Goal: Information Seeking & Learning: Compare options

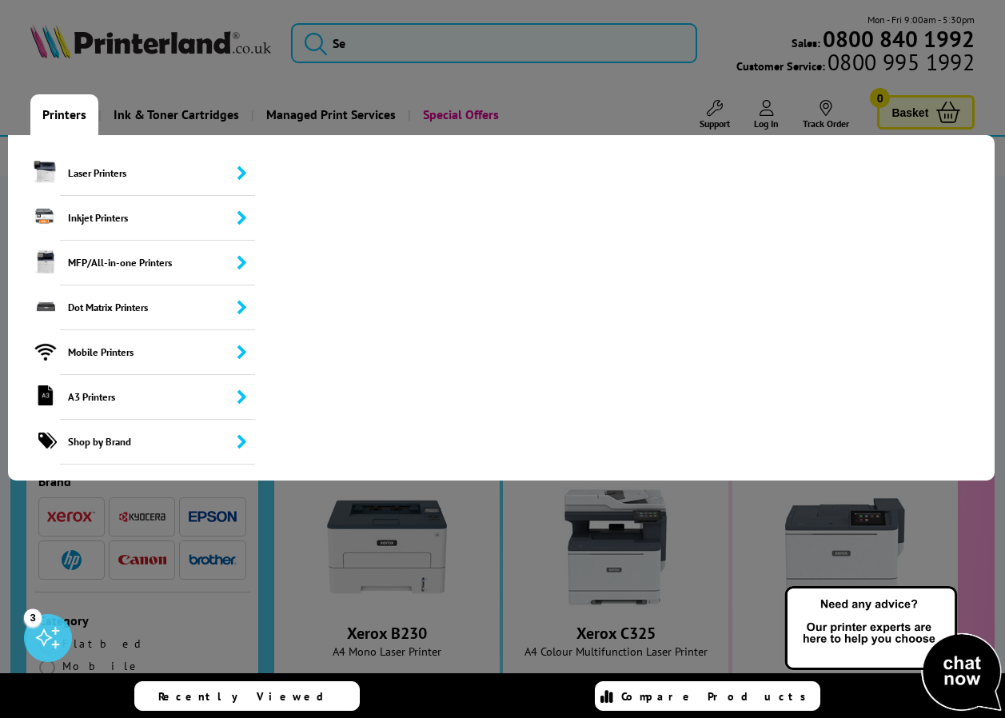
click at [76, 116] on link "Printers" at bounding box center [64, 114] width 68 height 41
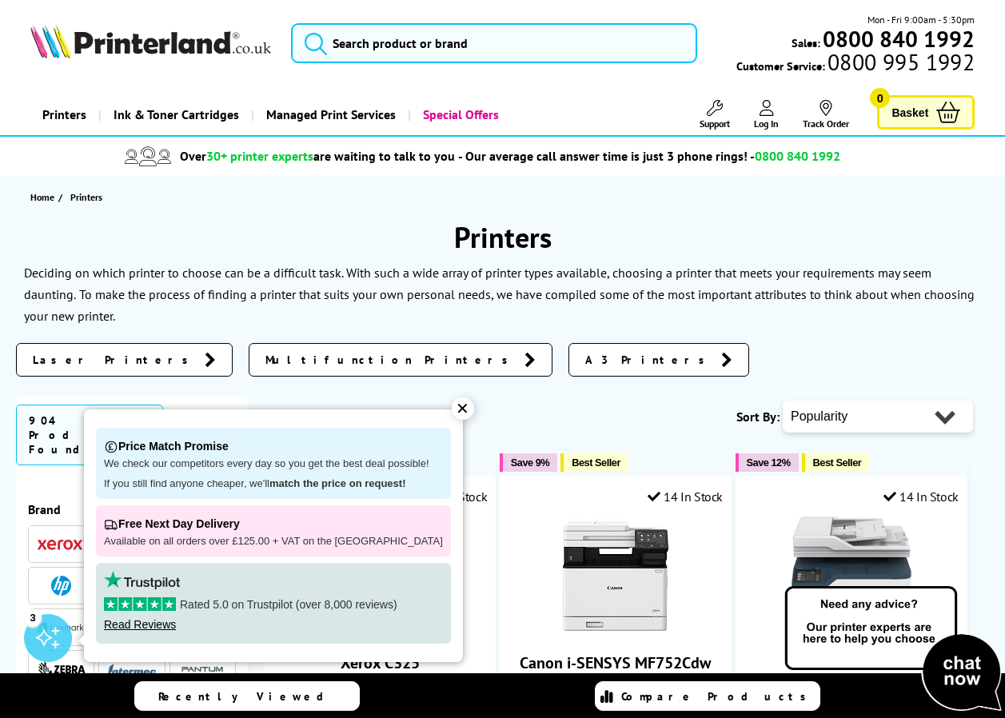
click at [455, 408] on div "✕" at bounding box center [463, 408] width 22 height 22
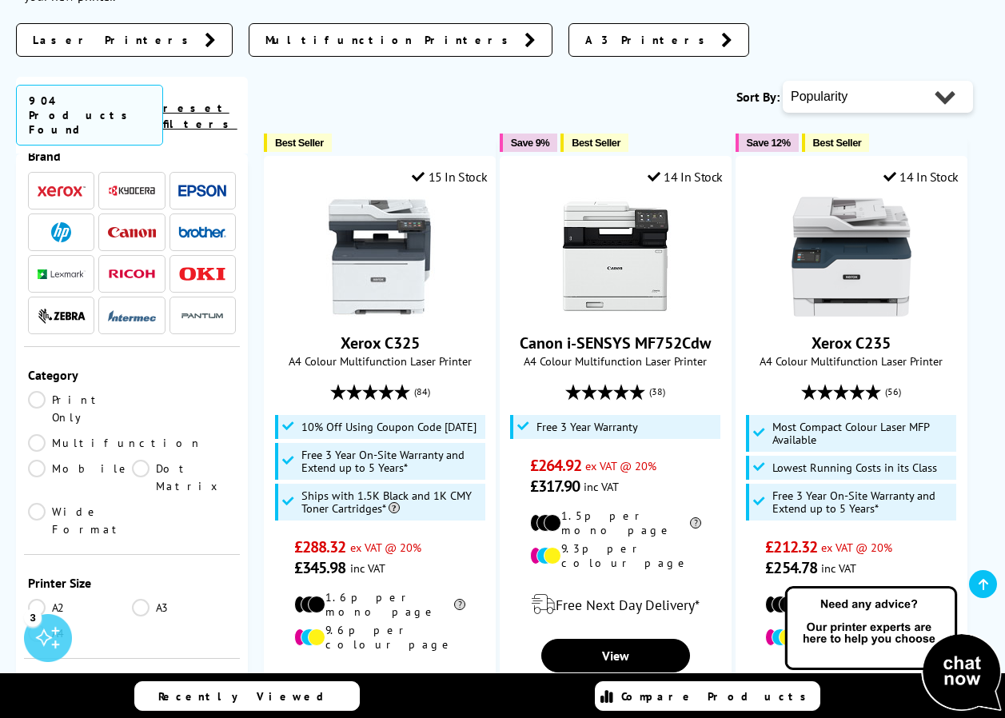
scroll to position [60, 0]
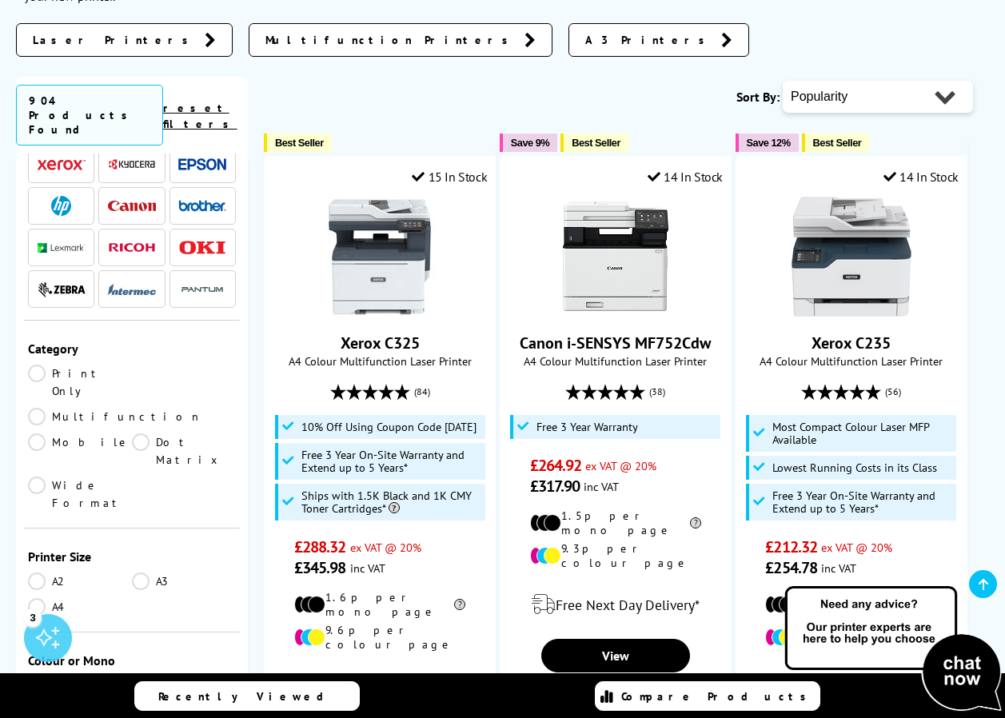
click at [139, 408] on link "Multifunction" at bounding box center [115, 417] width 174 height 18
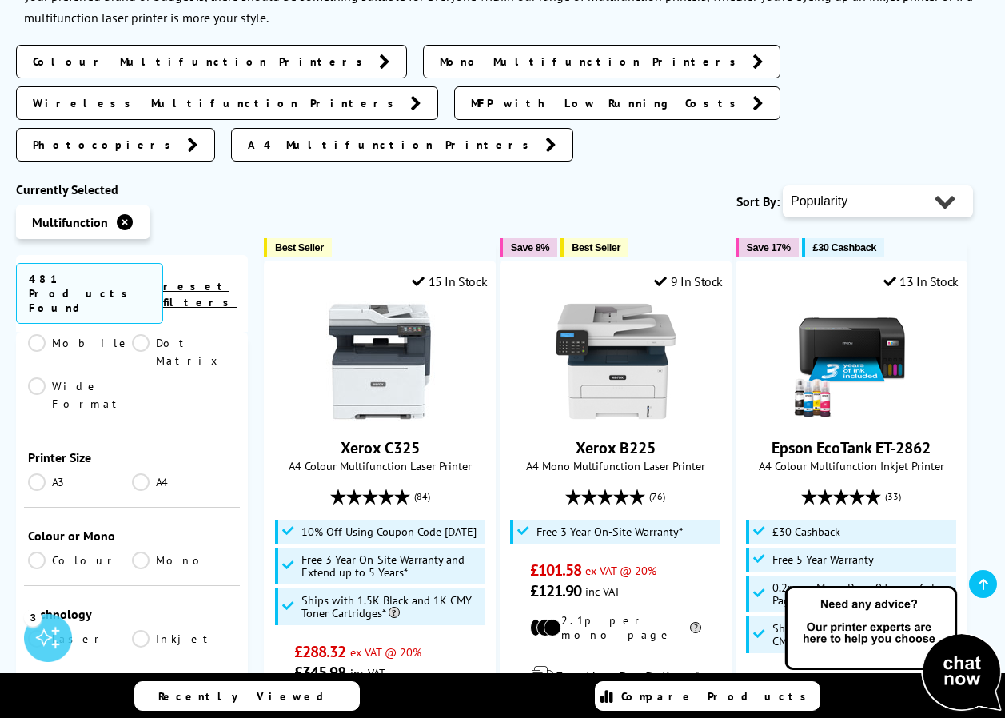
scroll to position [300, 0]
click at [39, 548] on link "Colour" at bounding box center [80, 557] width 104 height 18
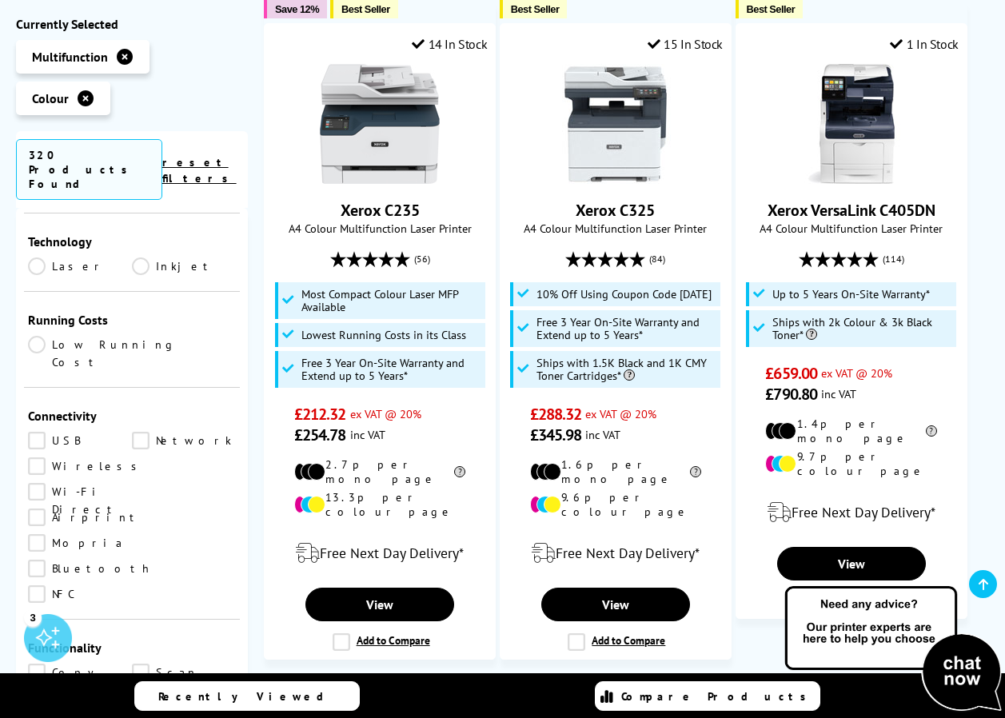
scroll to position [540, 0]
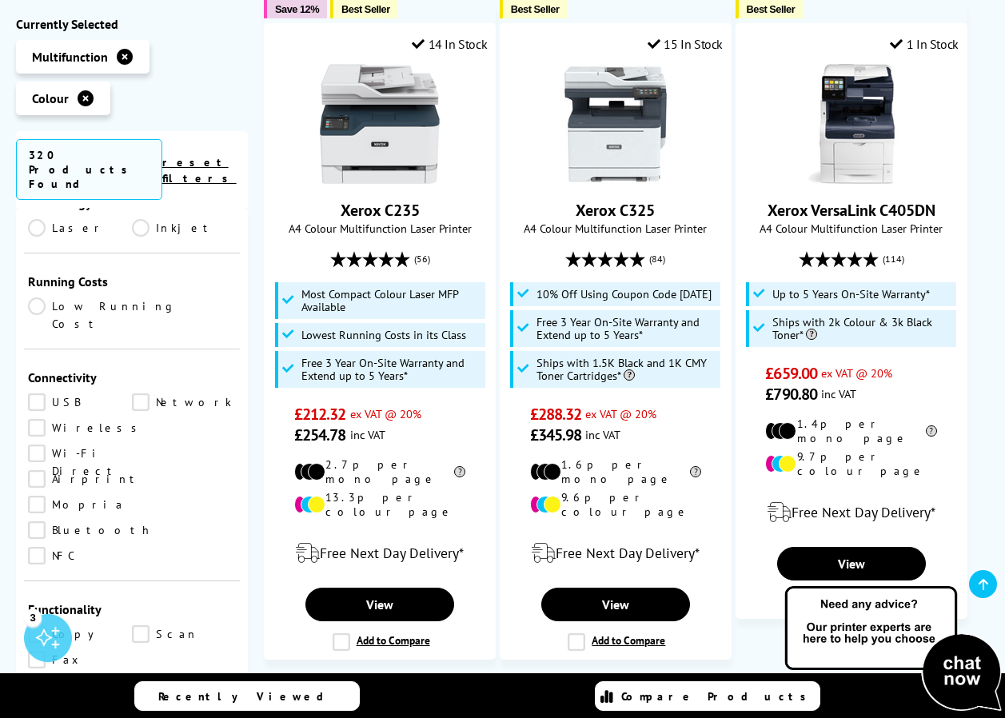
click at [39, 419] on link "Wireless" at bounding box center [87, 428] width 118 height 18
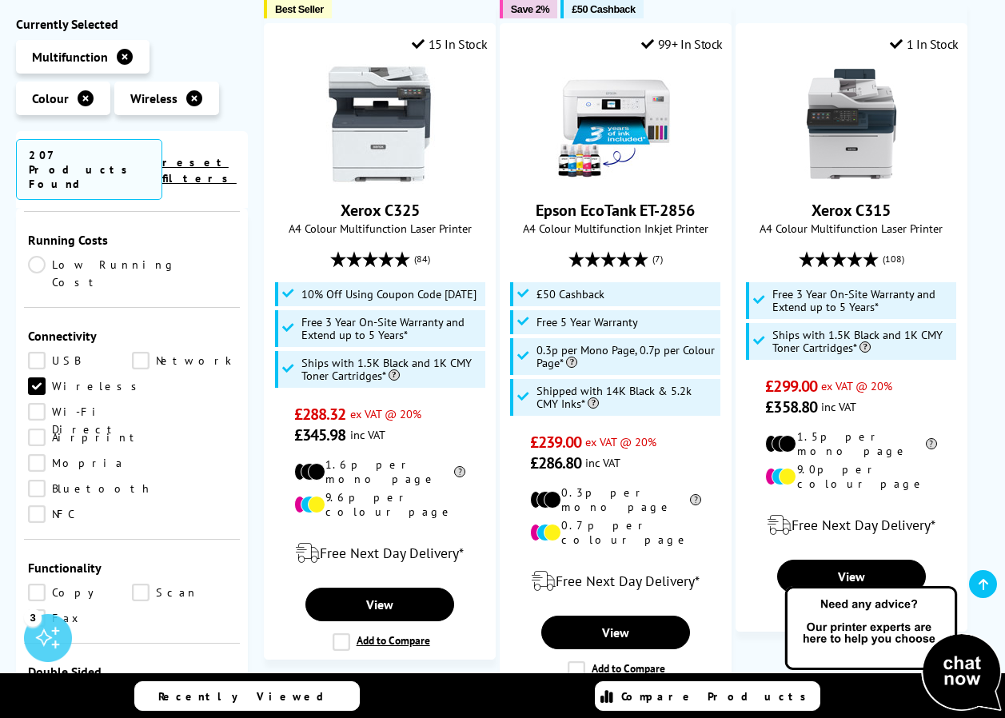
scroll to position [620, 0]
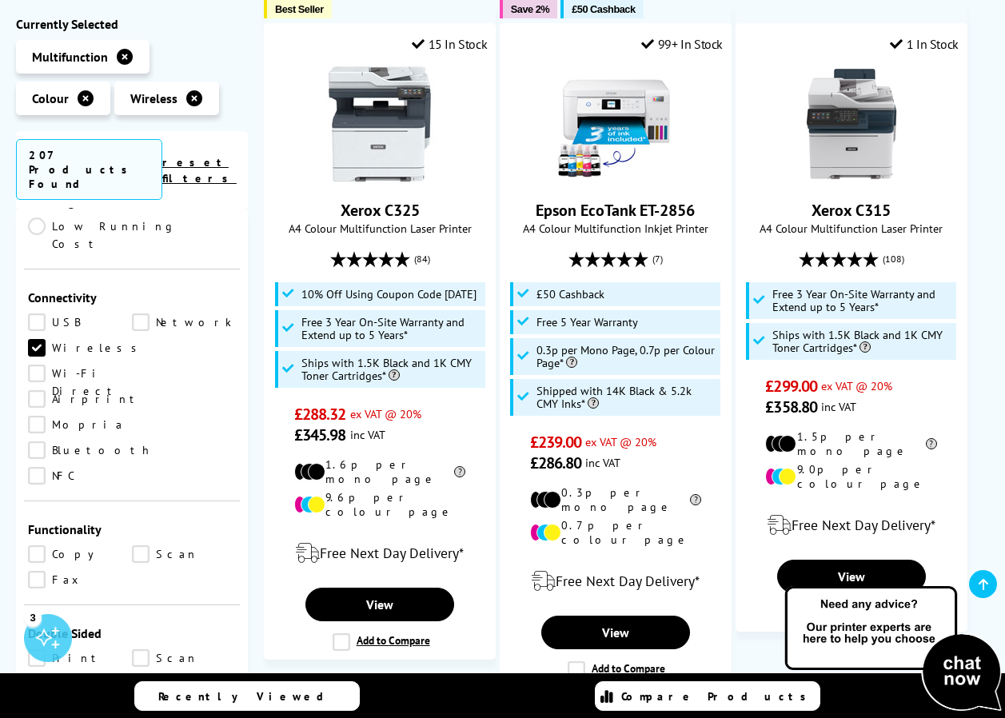
click at [34, 545] on link "Copy" at bounding box center [80, 554] width 104 height 18
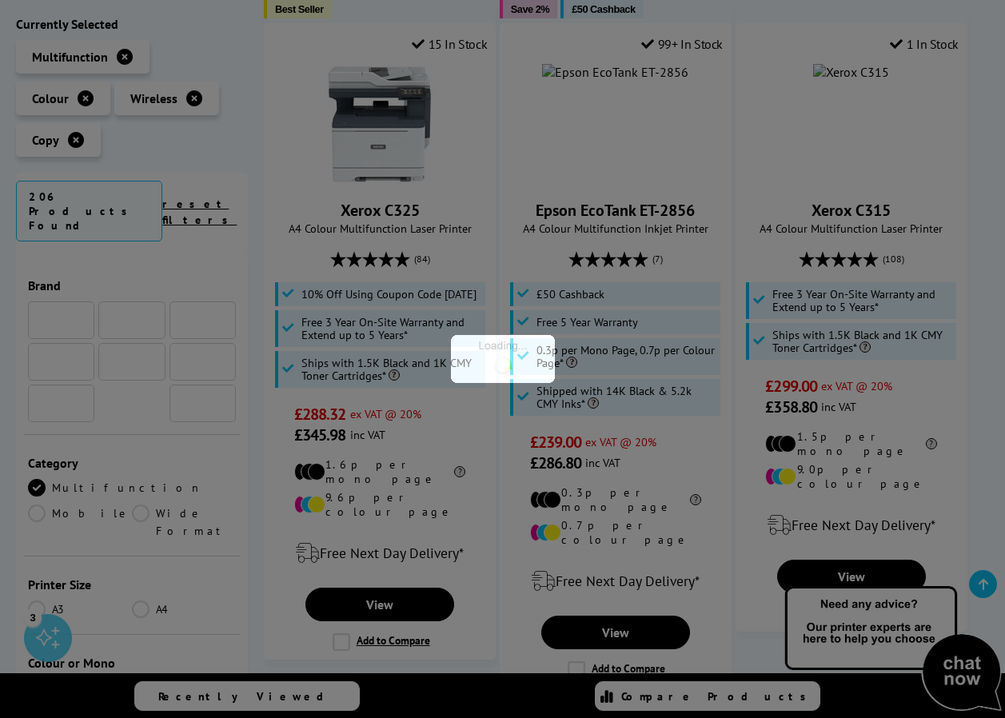
scroll to position [620, 0]
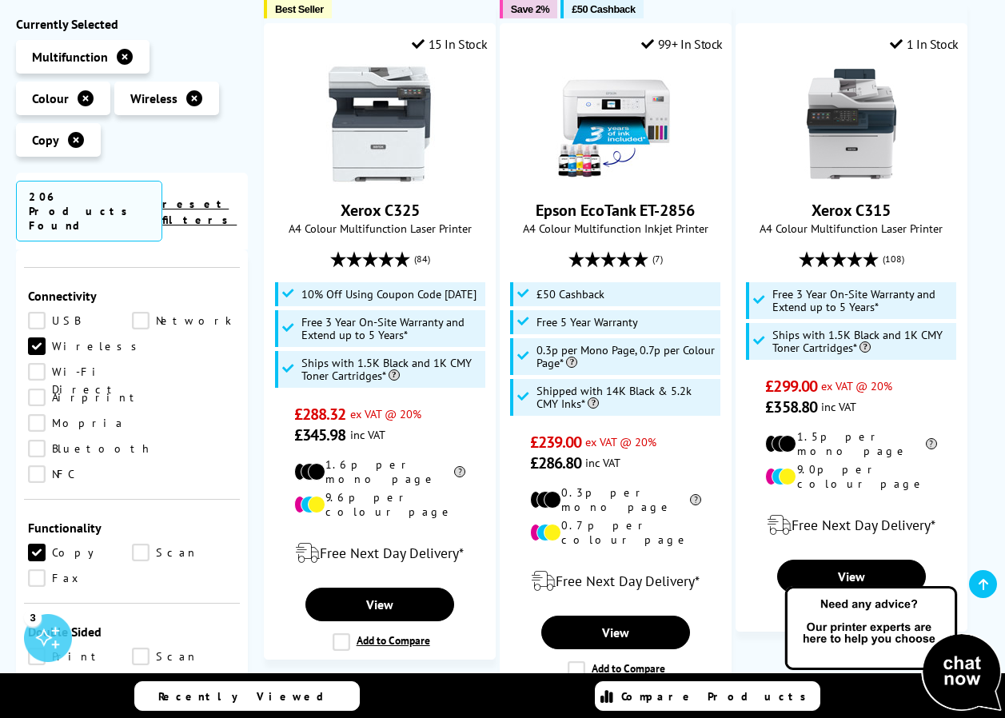
click at [145, 544] on link "Scan" at bounding box center [184, 553] width 104 height 18
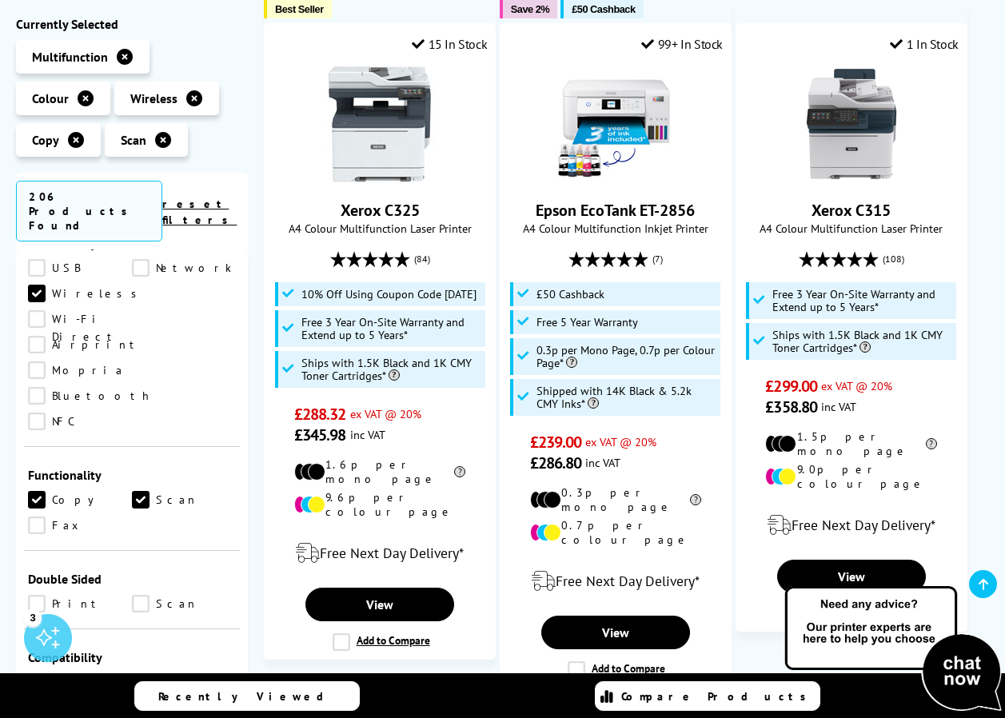
scroll to position [700, 0]
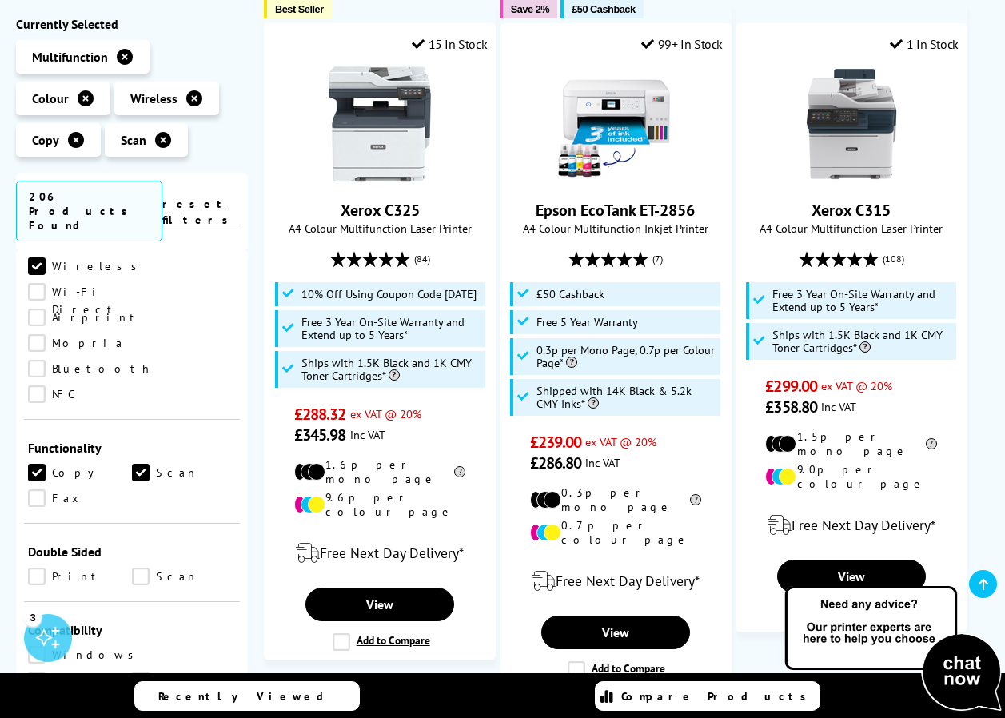
click at [42, 568] on link "Print" at bounding box center [80, 577] width 104 height 18
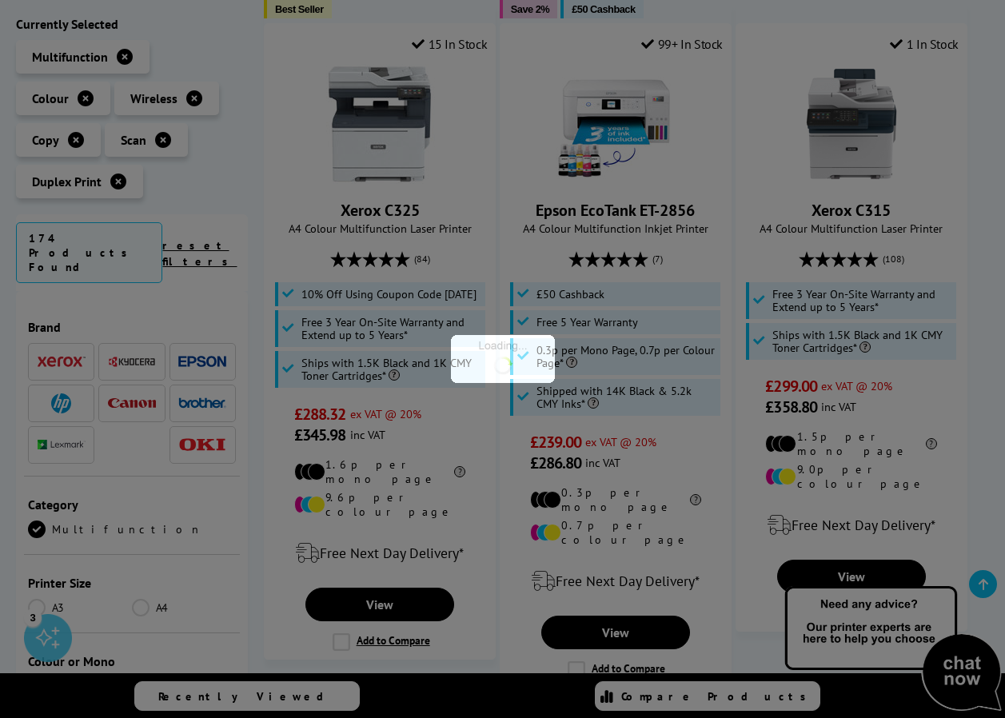
scroll to position [700, 0]
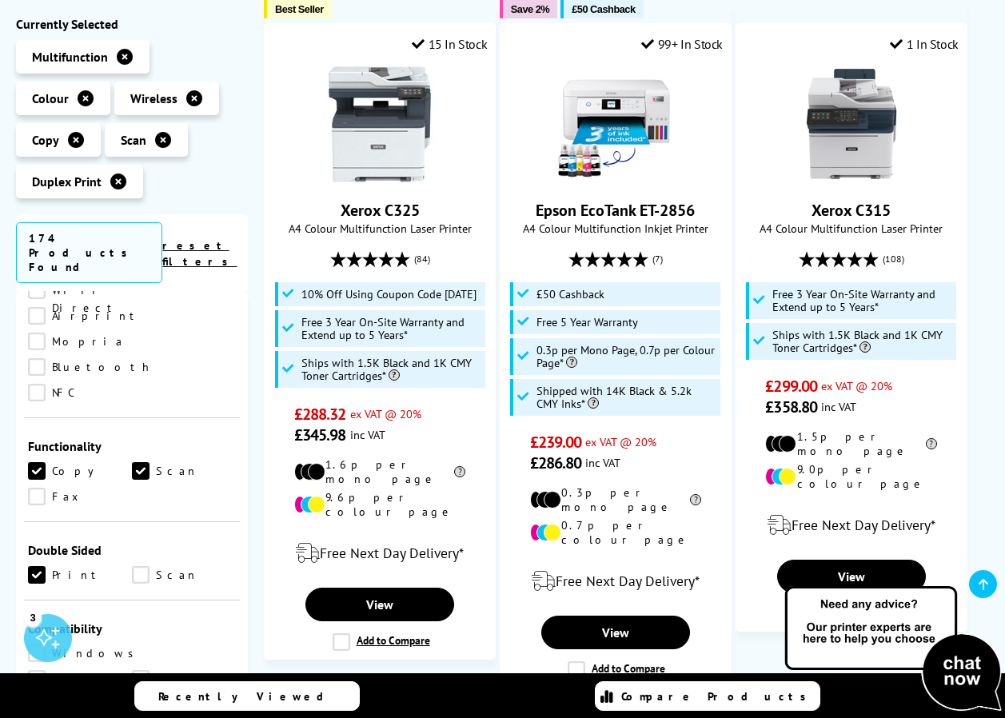
click at [138, 566] on link "Scan" at bounding box center [184, 575] width 104 height 18
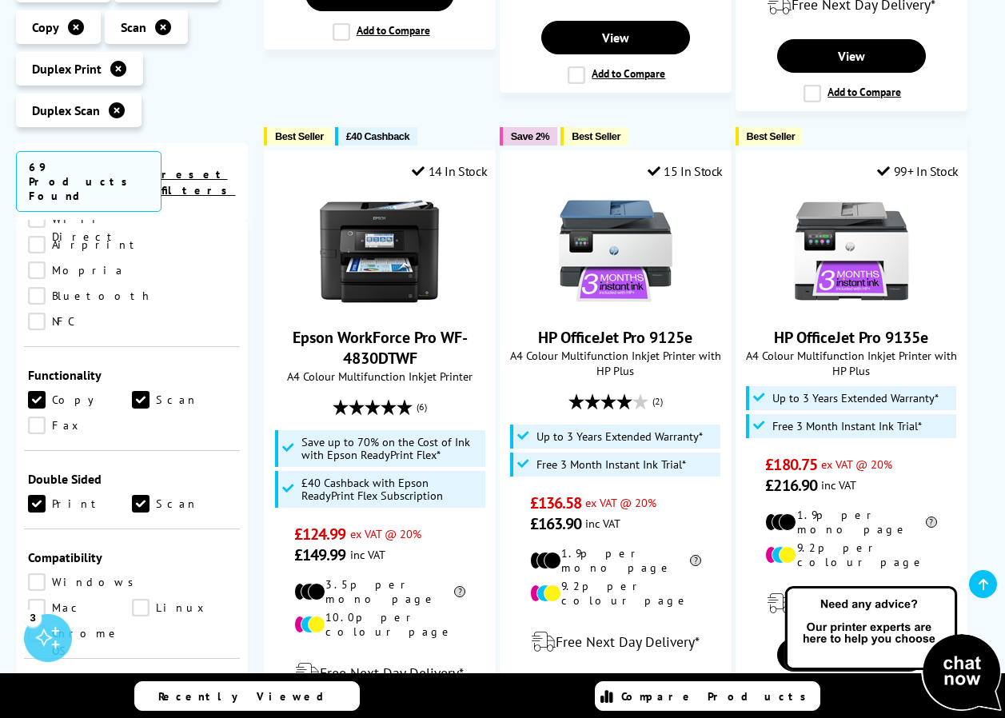
scroll to position [2239, 0]
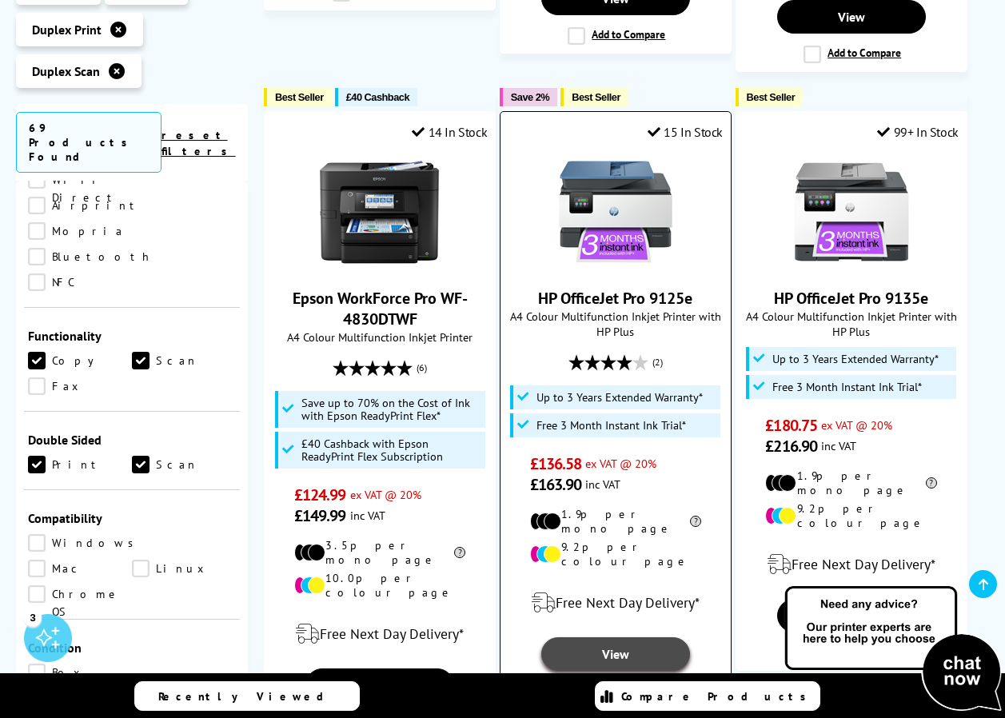
click at [607, 637] on link "View" at bounding box center [615, 654] width 149 height 34
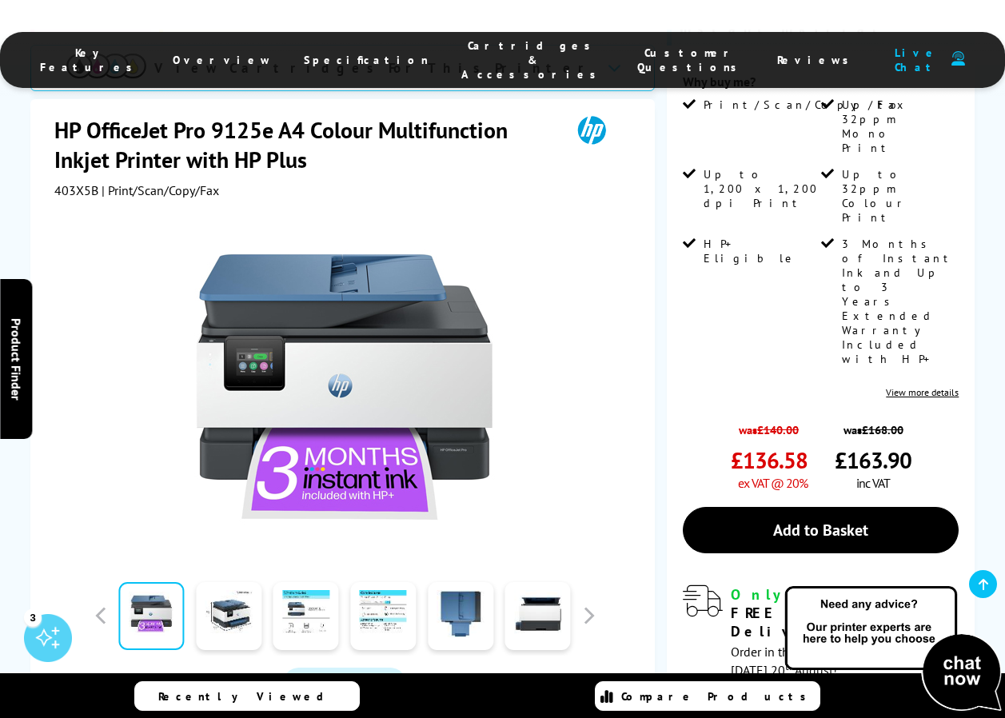
scroll to position [400, 0]
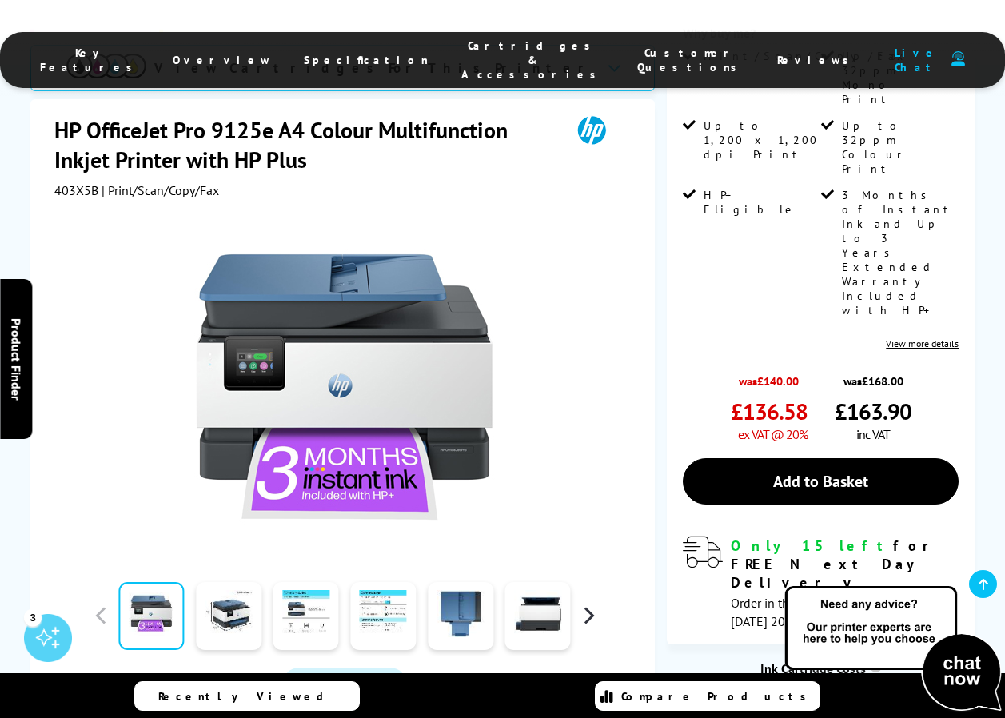
click at [597, 604] on button "button" at bounding box center [589, 616] width 24 height 24
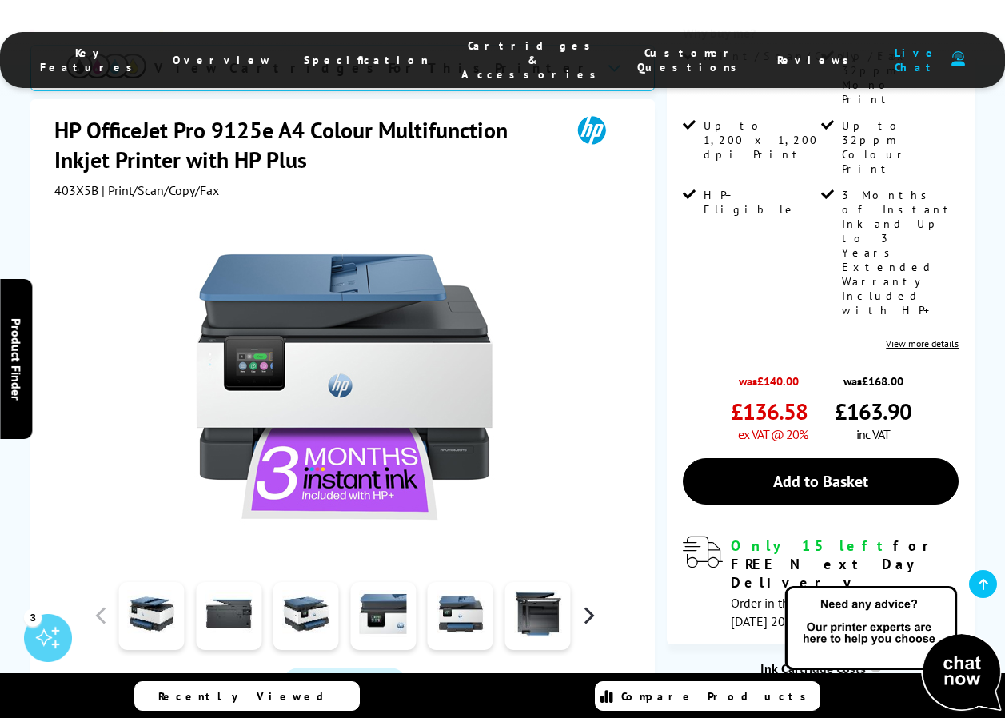
scroll to position [720, 0]
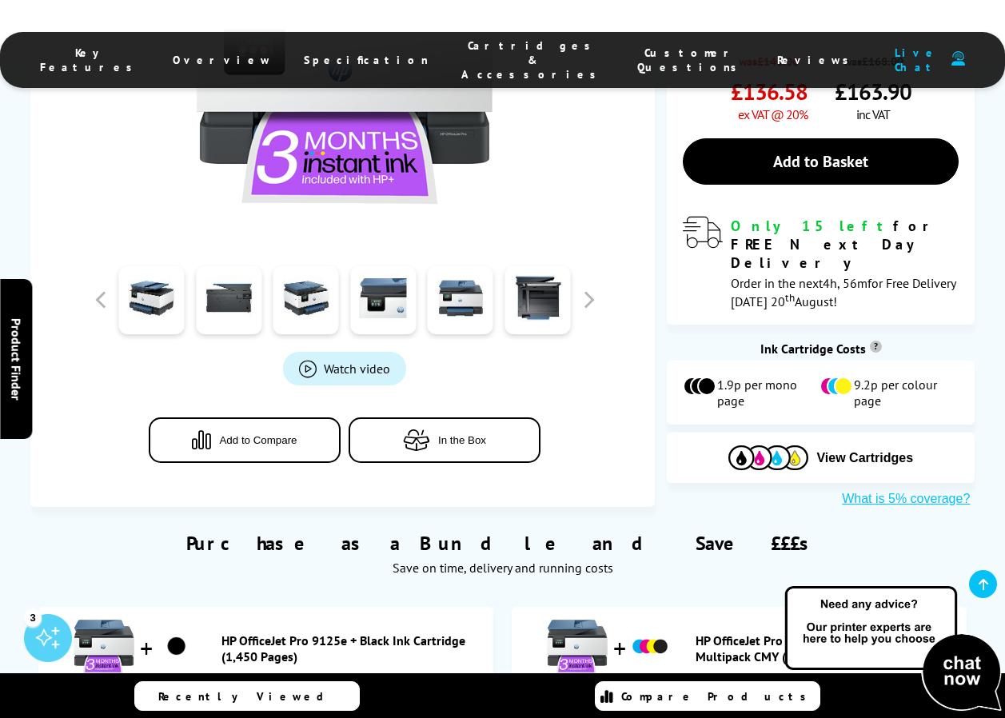
click at [426, 429] on icon "button" at bounding box center [416, 440] width 27 height 22
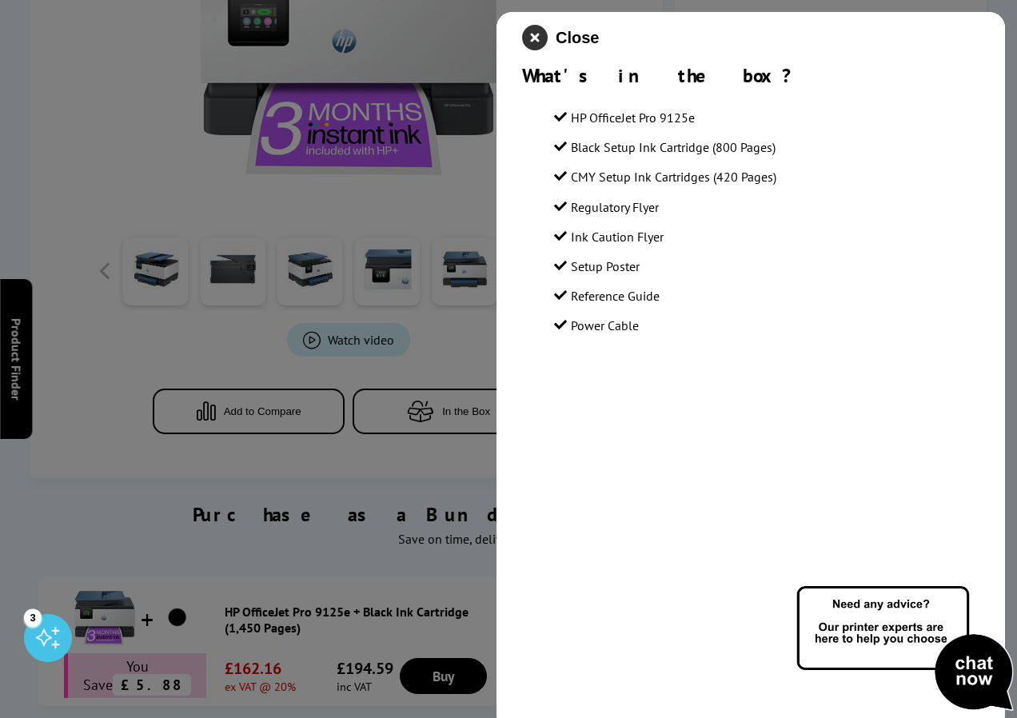
click at [537, 41] on icon "close modal" at bounding box center [535, 38] width 26 height 26
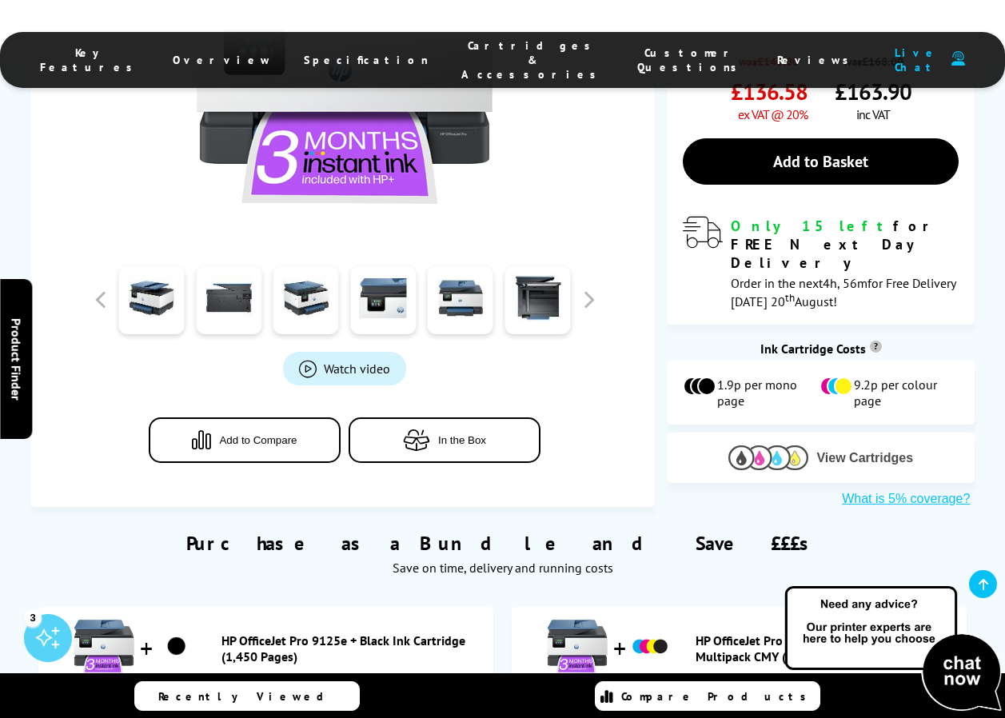
click at [864, 451] on span "View Cartridges" at bounding box center [864, 458] width 97 height 14
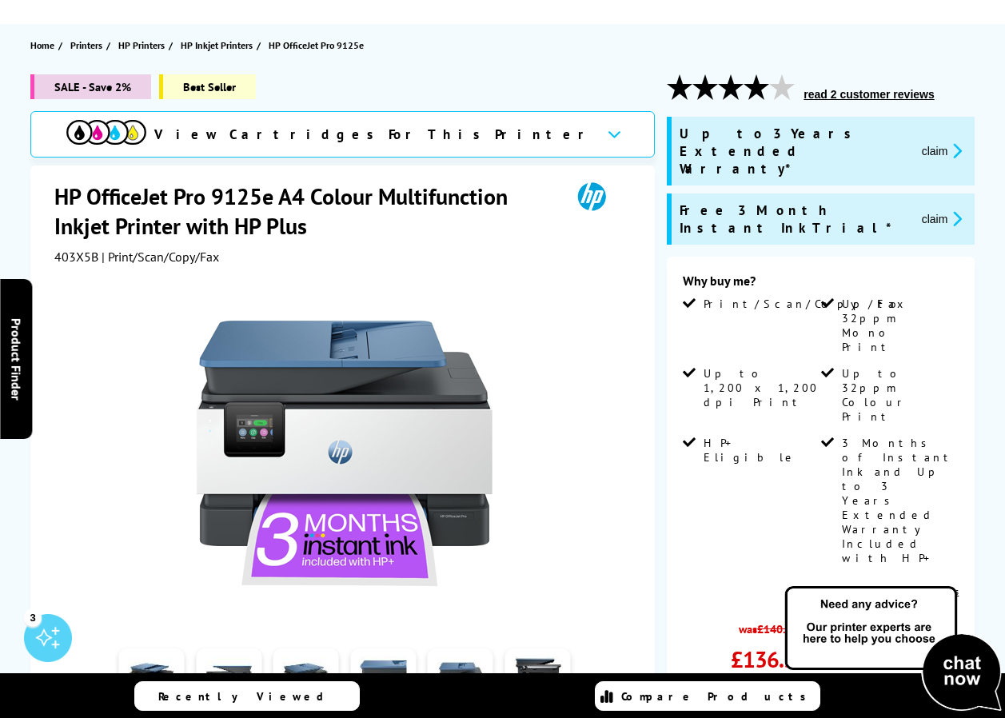
scroll to position [0, 0]
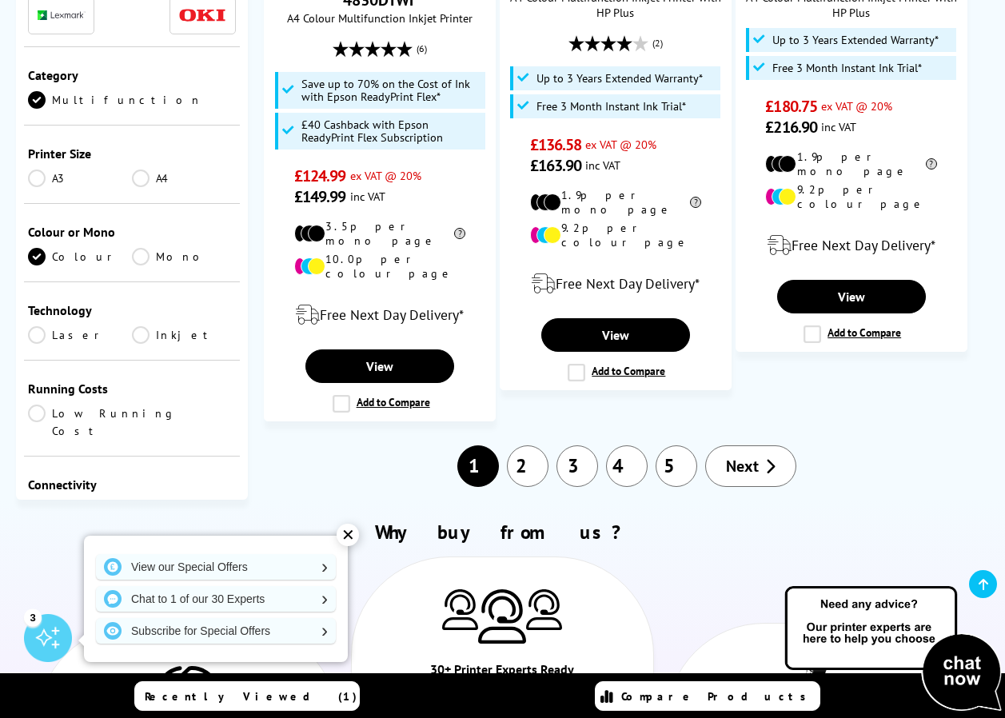
scroll to position [2559, 0]
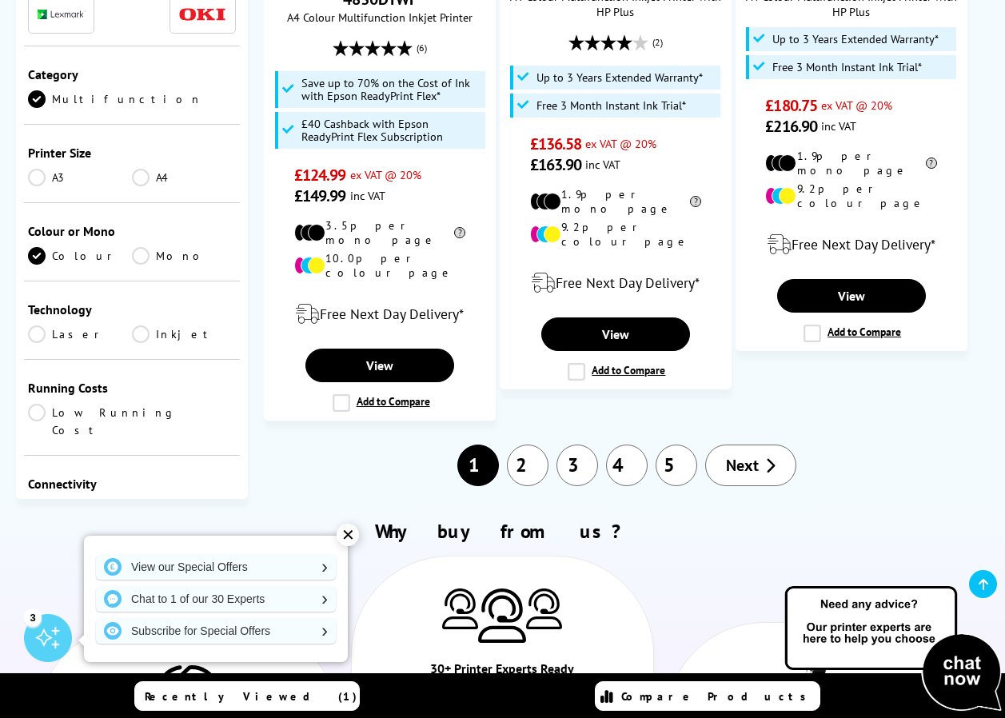
click at [740, 455] on span "Next" at bounding box center [742, 465] width 33 height 21
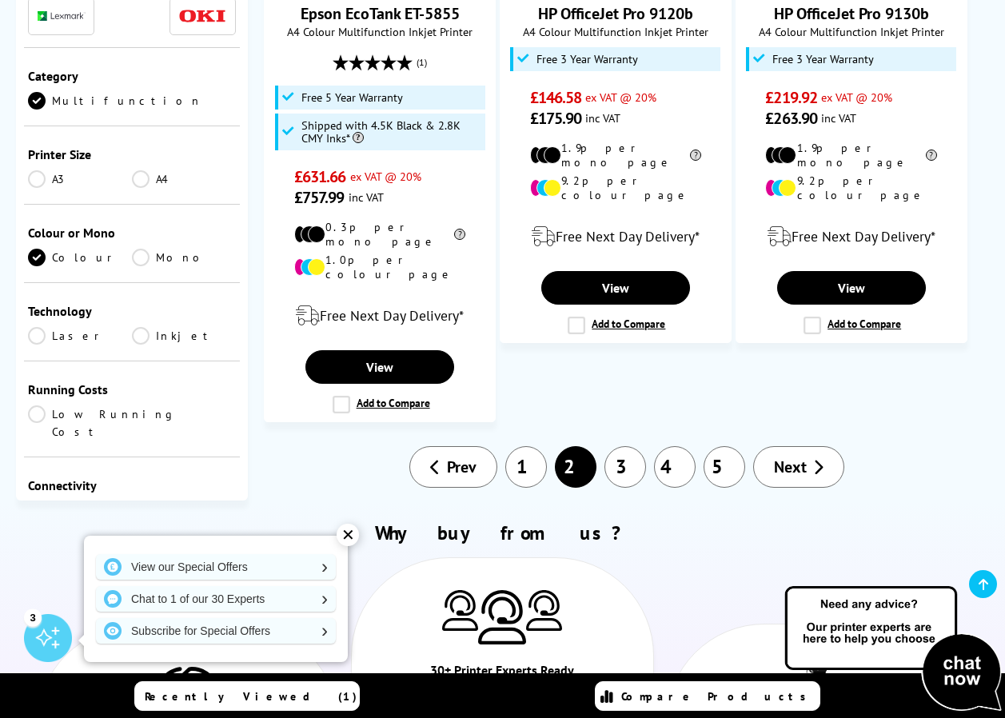
scroll to position [2479, 0]
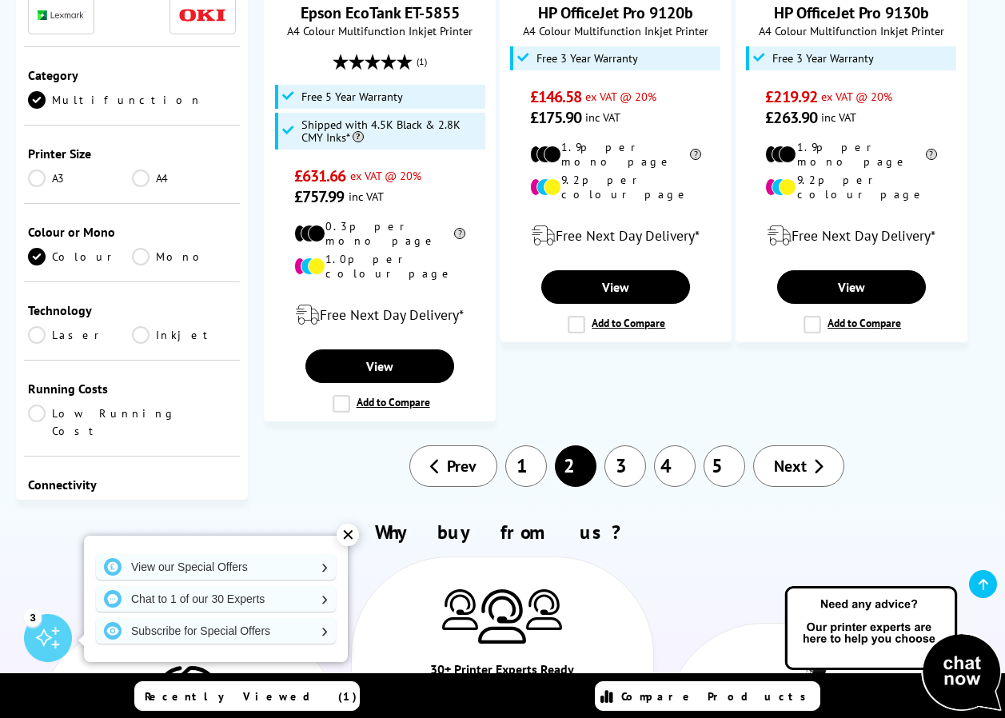
click at [617, 445] on link "3" at bounding box center [626, 466] width 42 height 42
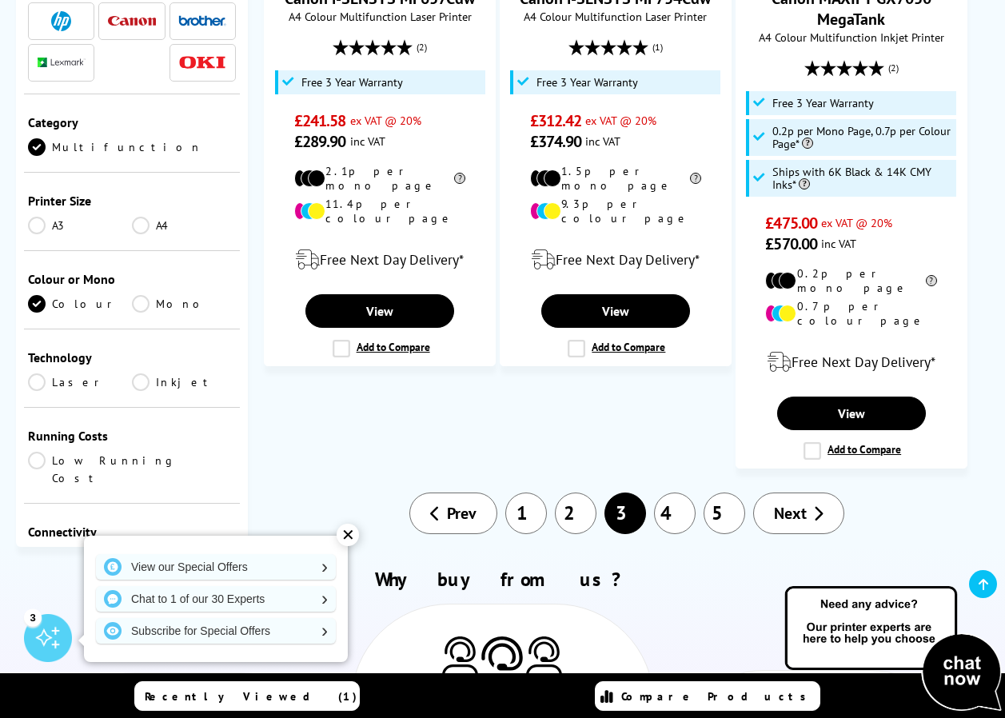
scroll to position [2399, 0]
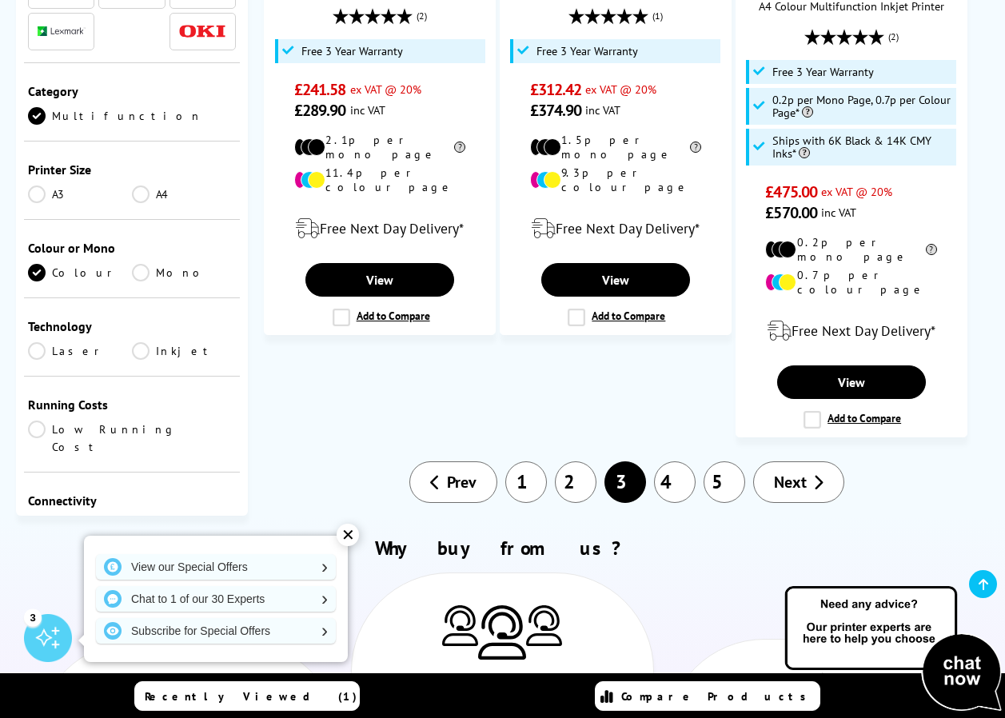
click at [680, 461] on link "4" at bounding box center [675, 482] width 42 height 42
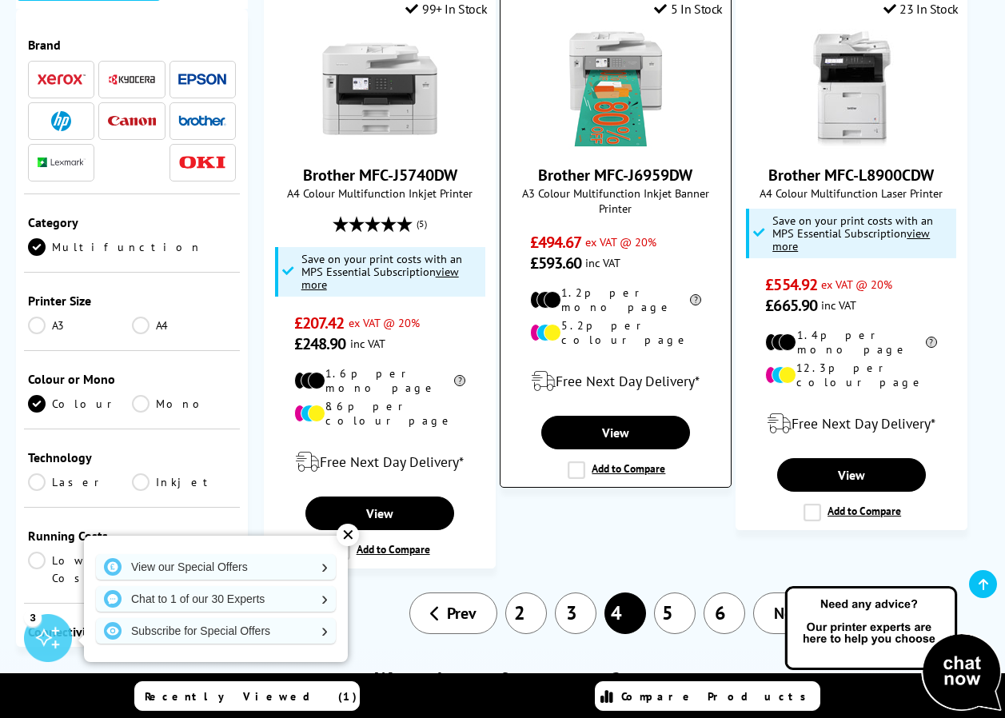
scroll to position [2639, 0]
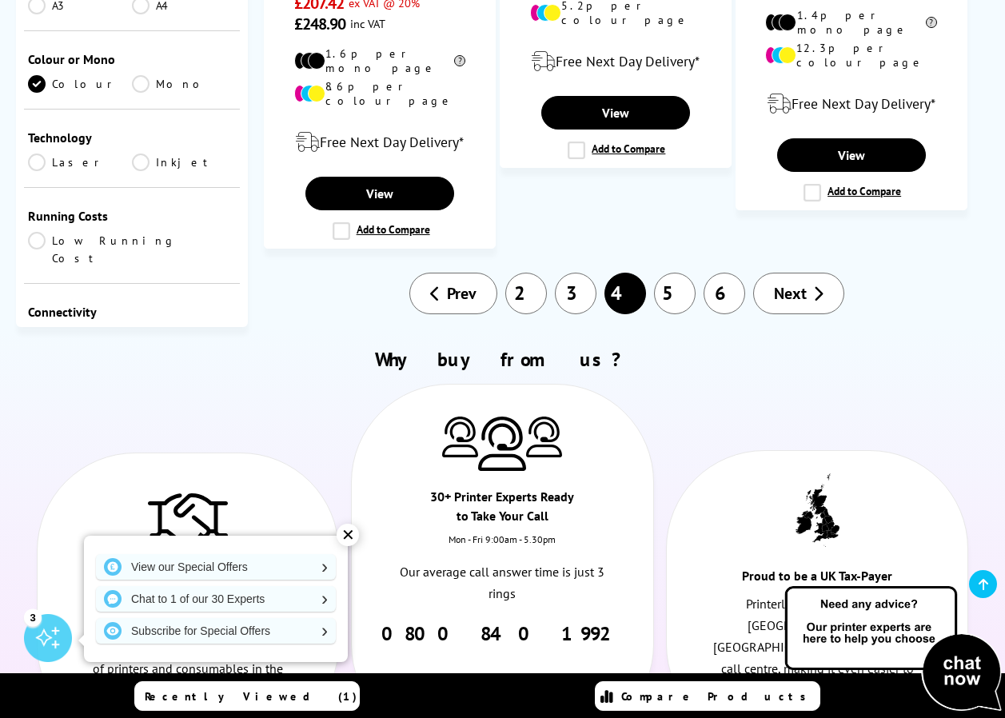
click at [687, 273] on link "5" at bounding box center [675, 294] width 42 height 42
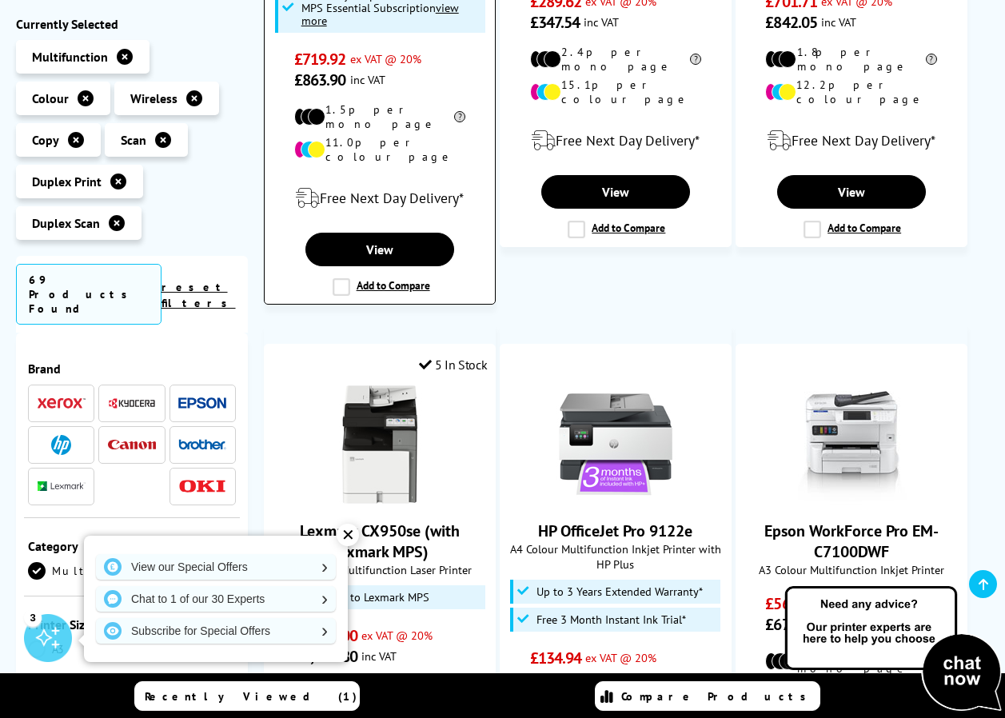
scroll to position [800, 0]
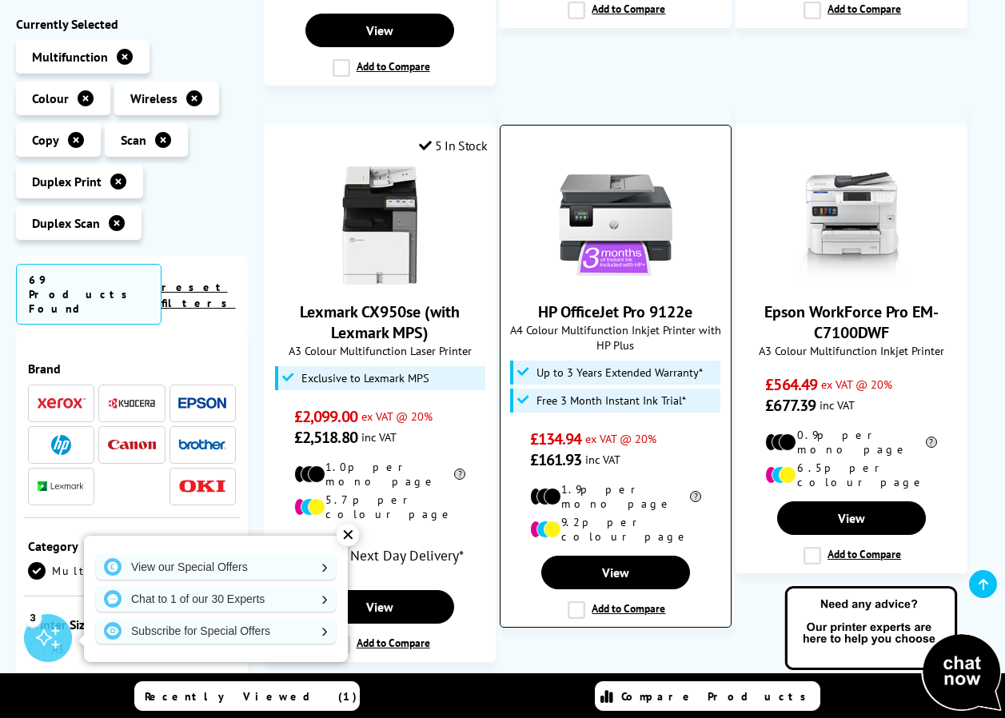
click at [605, 170] on img at bounding box center [616, 226] width 120 height 120
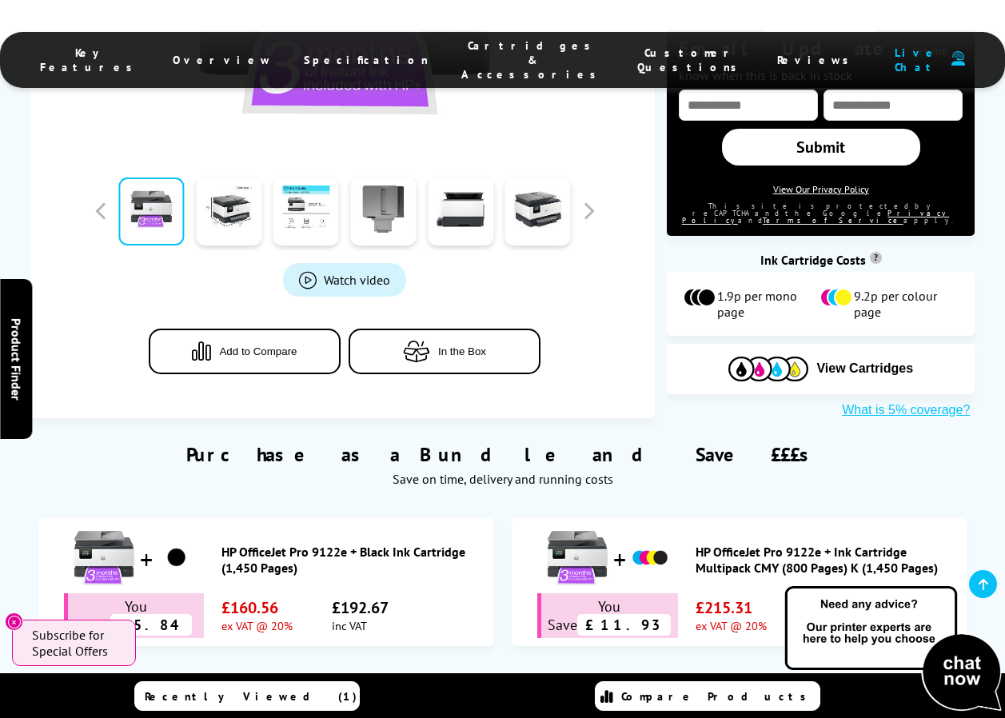
scroll to position [800, 0]
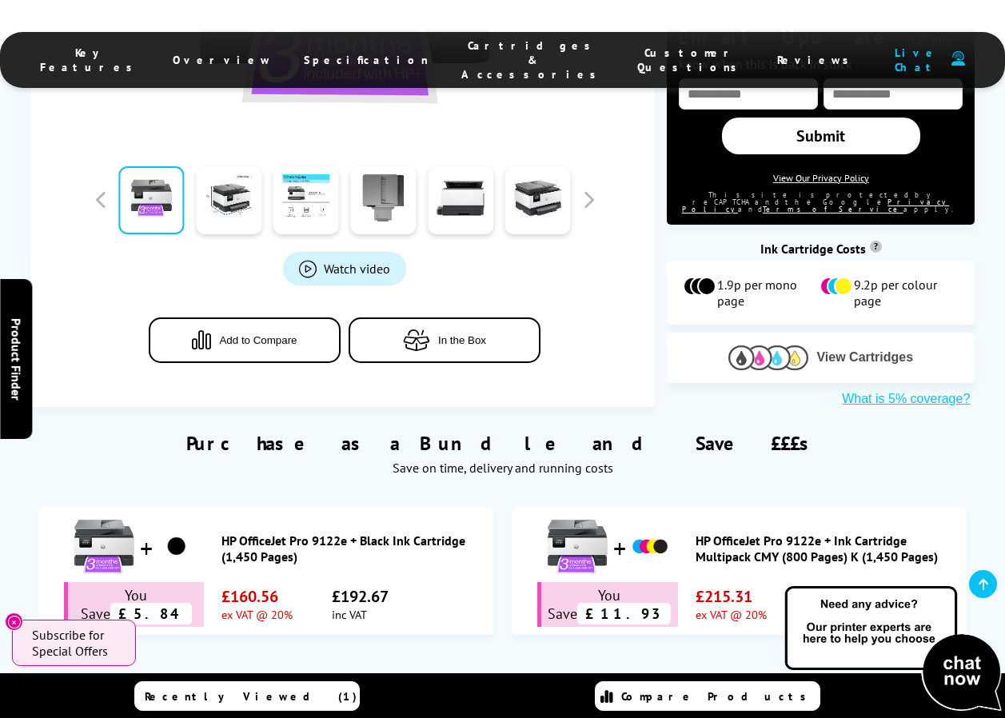
click at [877, 350] on span "View Cartridges" at bounding box center [864, 357] width 97 height 14
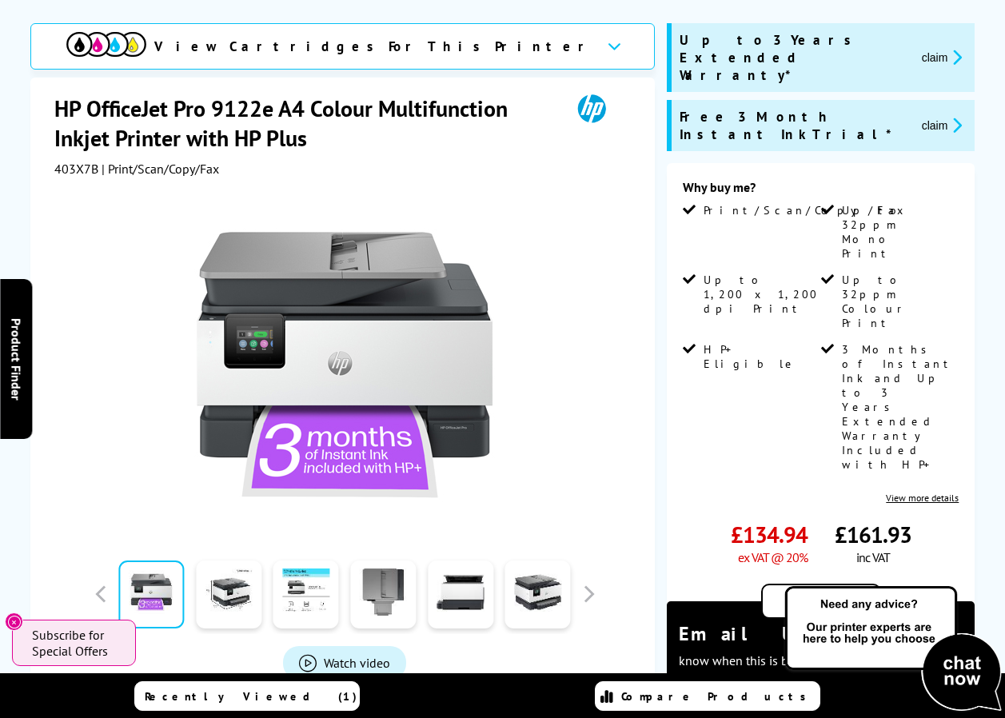
scroll to position [0, 0]
